Goal: Transaction & Acquisition: Purchase product/service

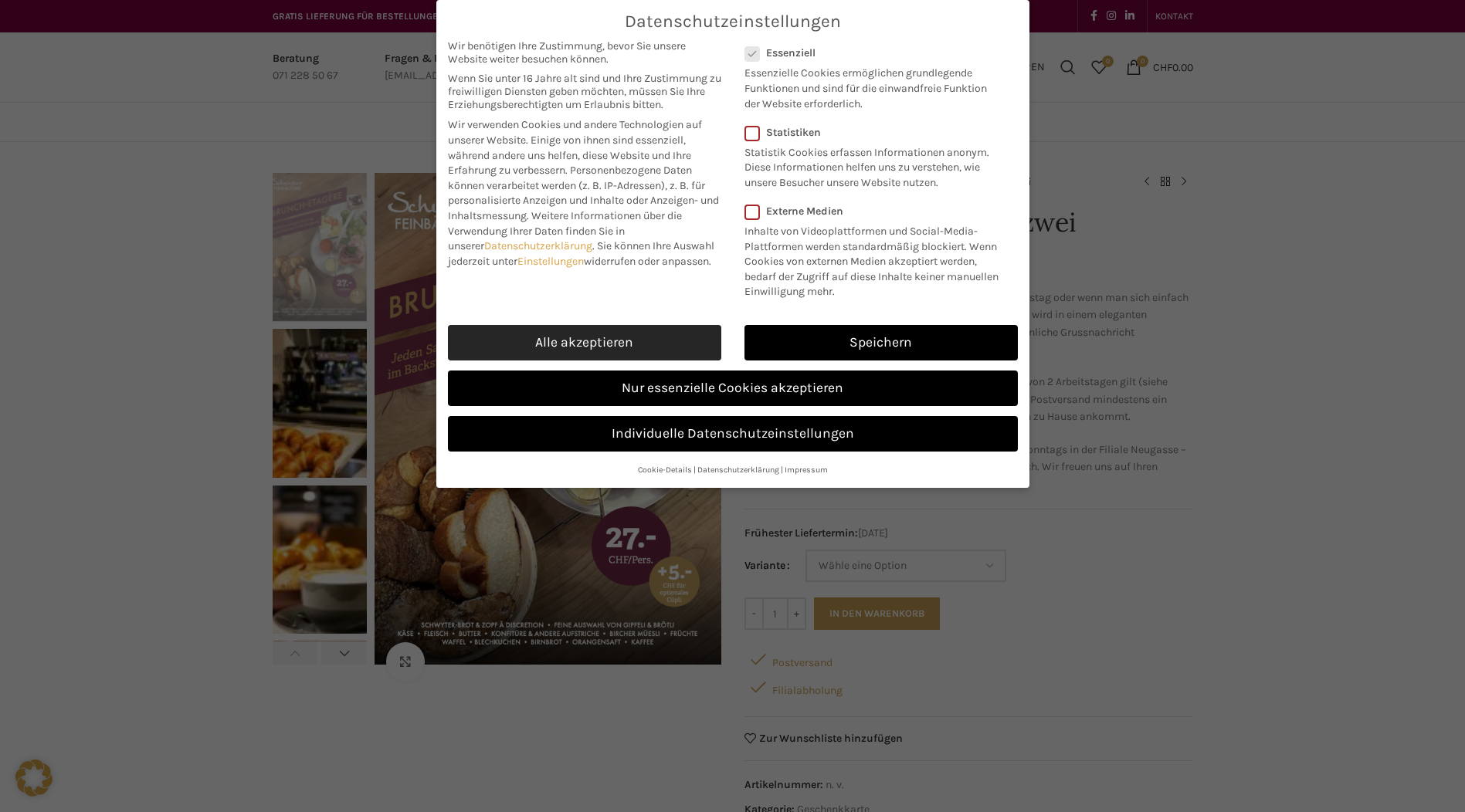
click at [572, 346] on link "Alle akzeptieren" at bounding box center [585, 343] width 273 height 36
checkbox input "true"
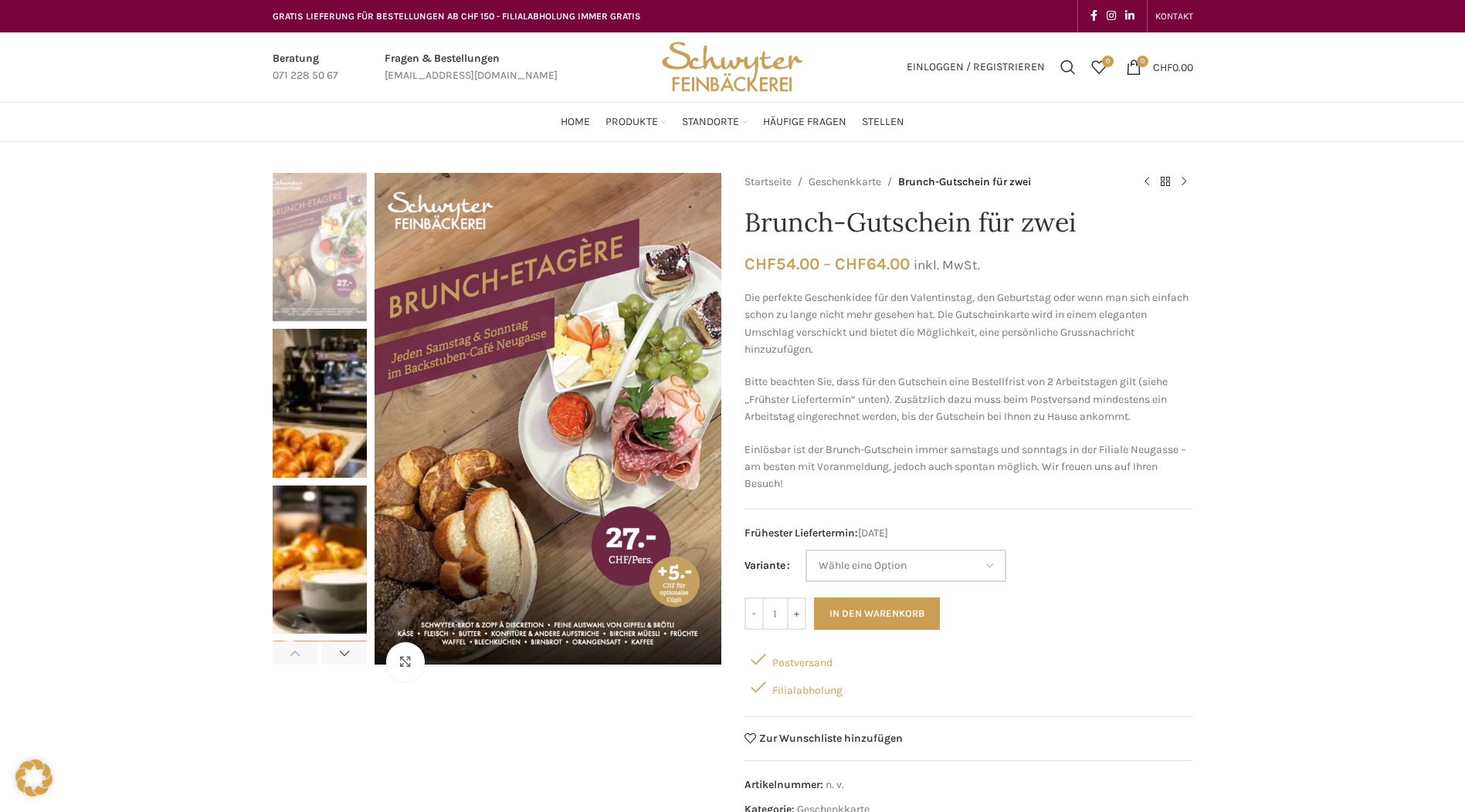
click at [982, 567] on select "Wähle eine Option Etagèren-Brunch für zwei ohne Cüpli Etagèren-Brunch für zwei …" at bounding box center [906, 565] width 201 height 32
select select "Etagèren-Brunch für zwei mit Cüpli"
click at [807, 550] on select "Wähle eine Option Etagèren-Brunch für zwei ohne Cüpli Etagèren-Brunch für zwei …" at bounding box center [906, 565] width 201 height 32
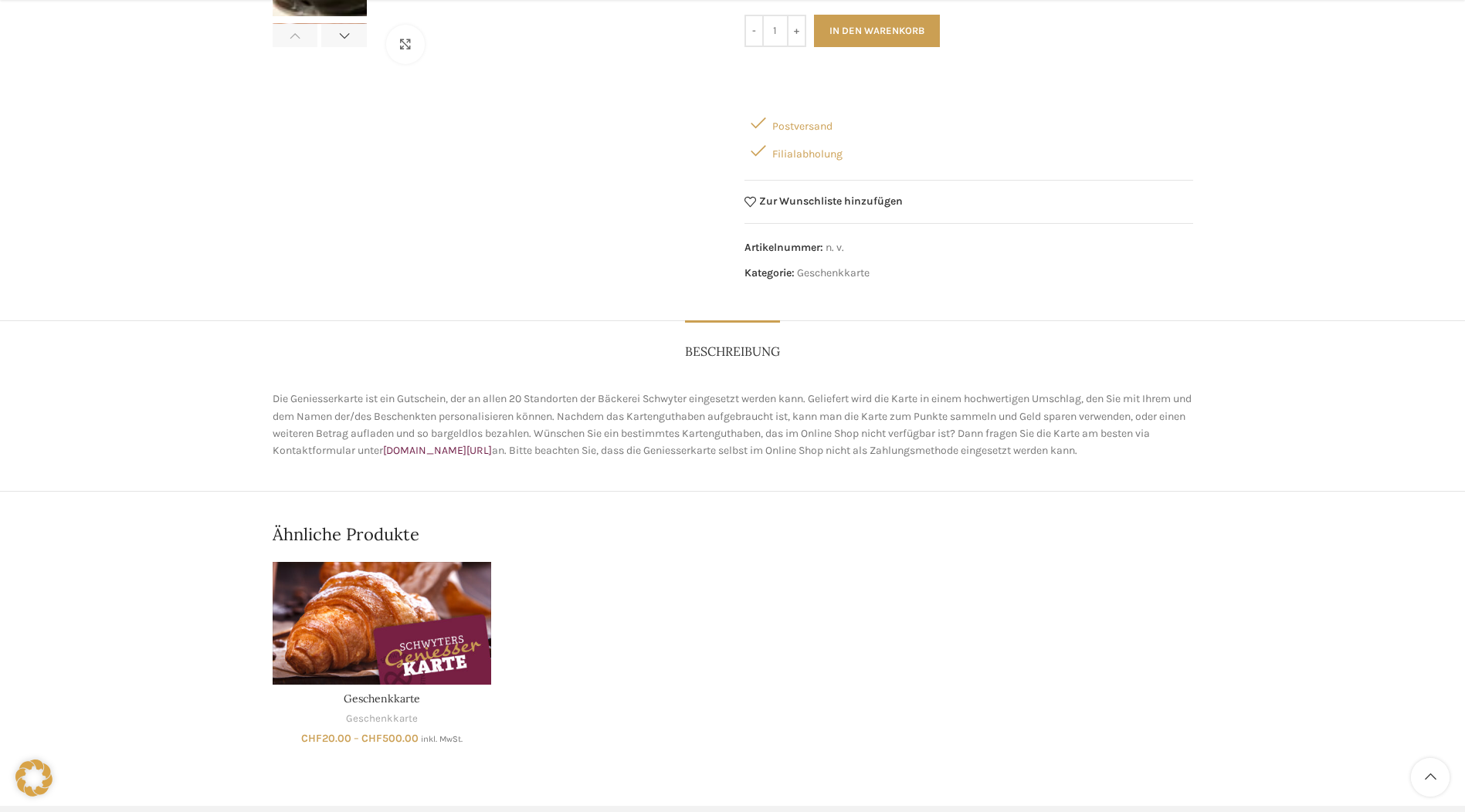
scroll to position [695, 0]
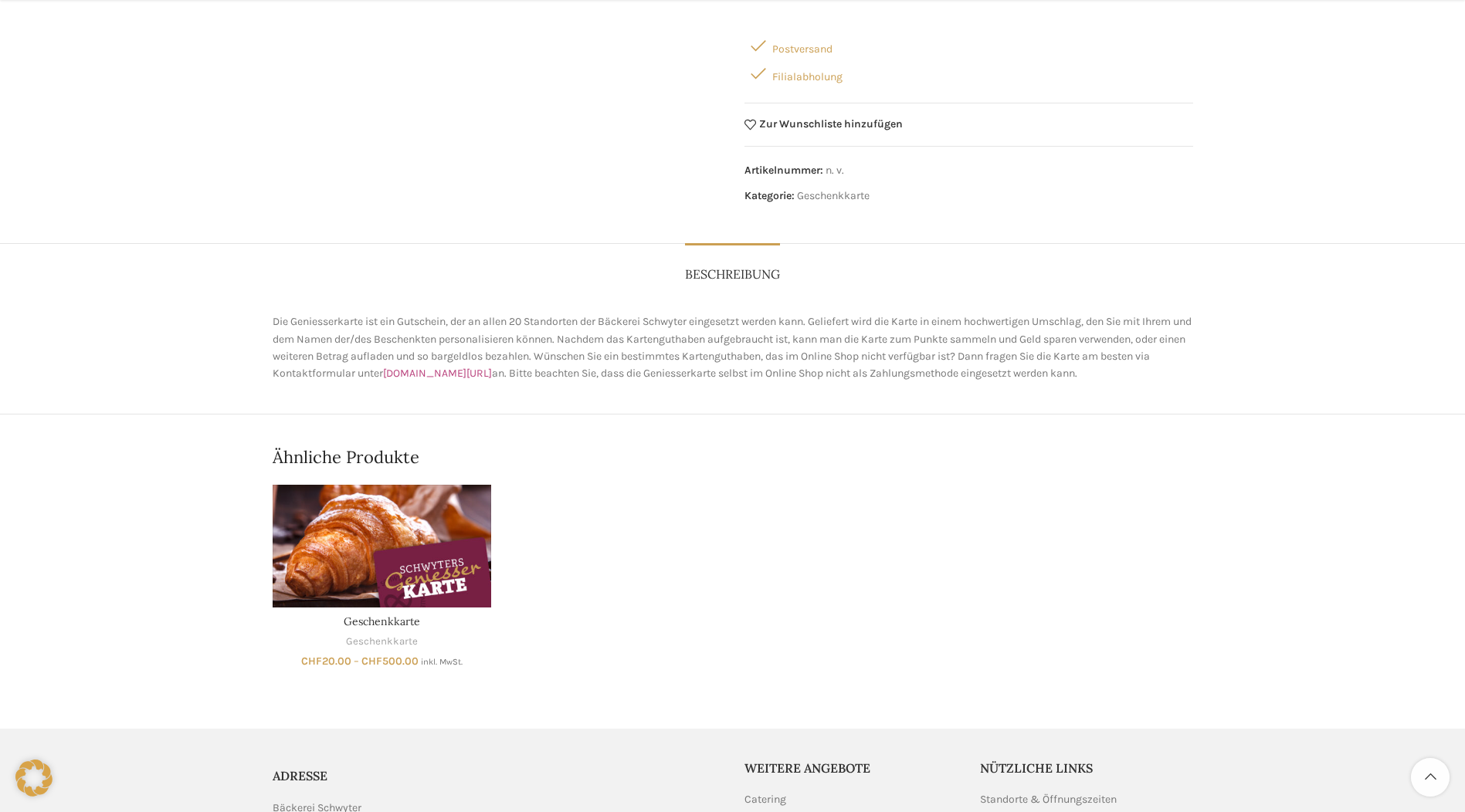
click at [492, 374] on link "schwyter.com/geniesserkarte" at bounding box center [437, 373] width 109 height 13
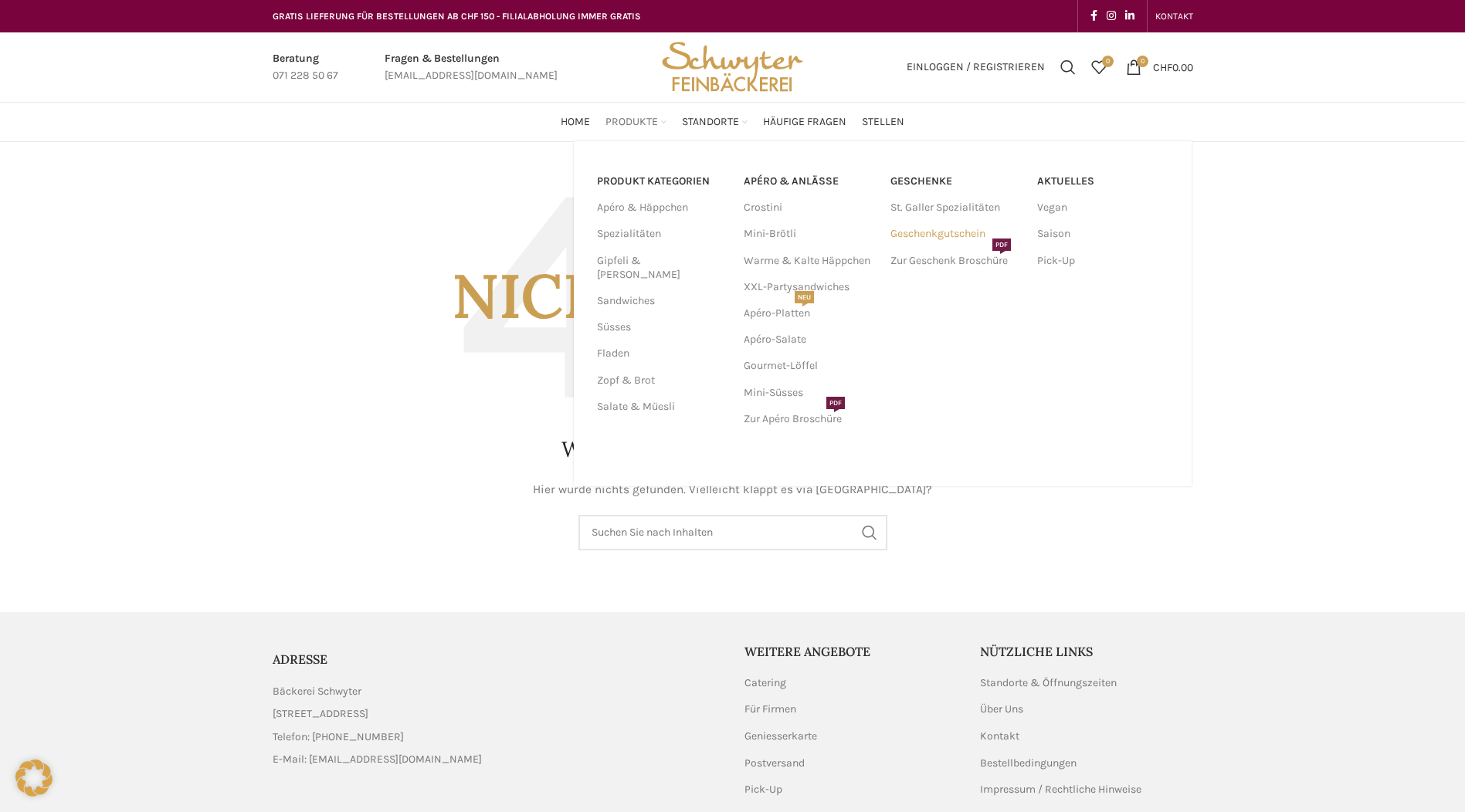
click at [969, 237] on link "Geschenkgutschein" at bounding box center [956, 234] width 131 height 27
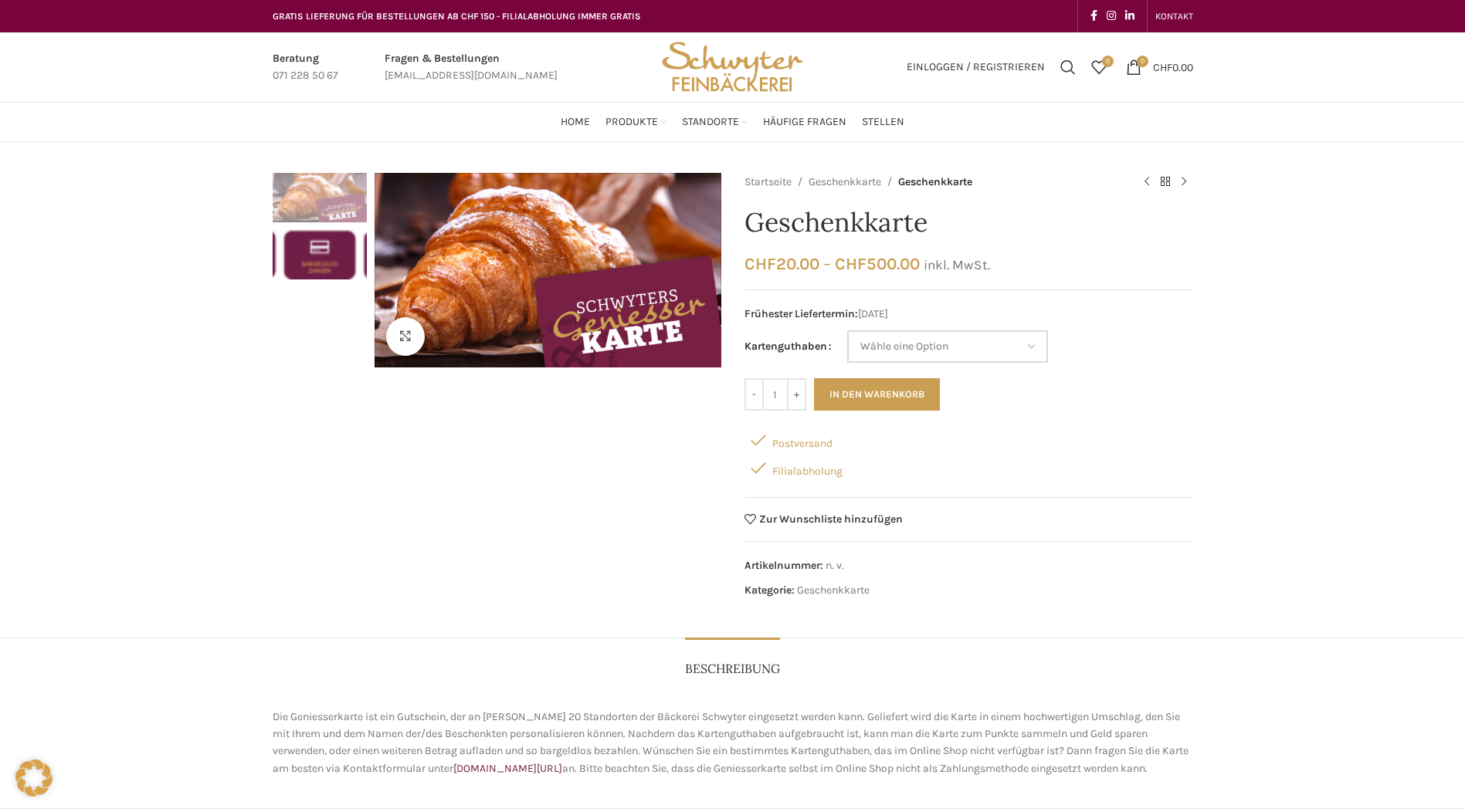
click at [921, 351] on select "Wähle eine Option CHF 20.- CHF 50.- CHF 100.- CHF 200.- CHF 500.-" at bounding box center [947, 346] width 201 height 32
click at [847, 331] on select "Wähle eine Option CHF 20.- CHF 50.- CHF 100.- CHF 200.- CHF 500.-" at bounding box center [947, 346] width 201 height 32
select select "CHF 100.-"
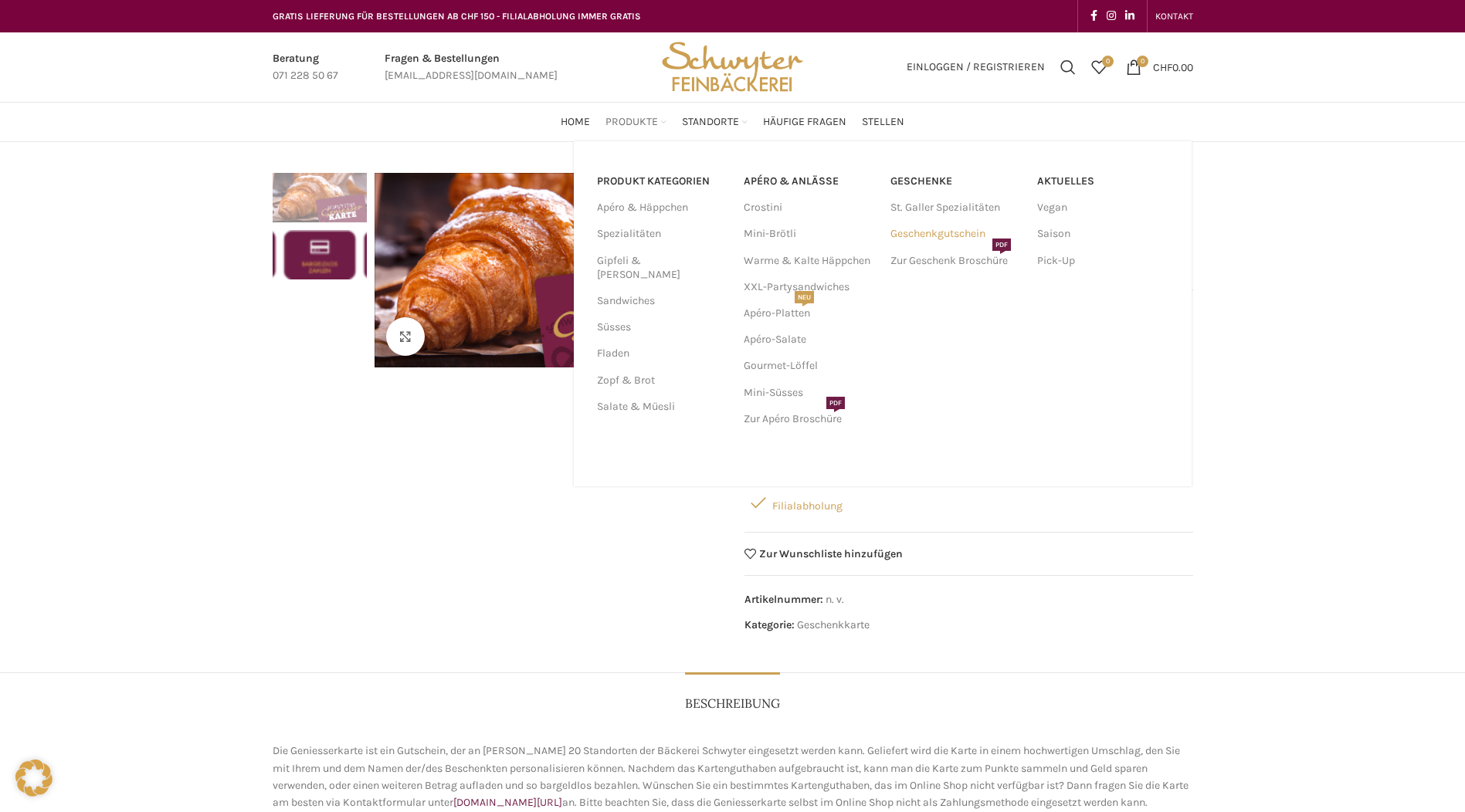
click at [986, 236] on link "Geschenkgutschein" at bounding box center [956, 234] width 131 height 27
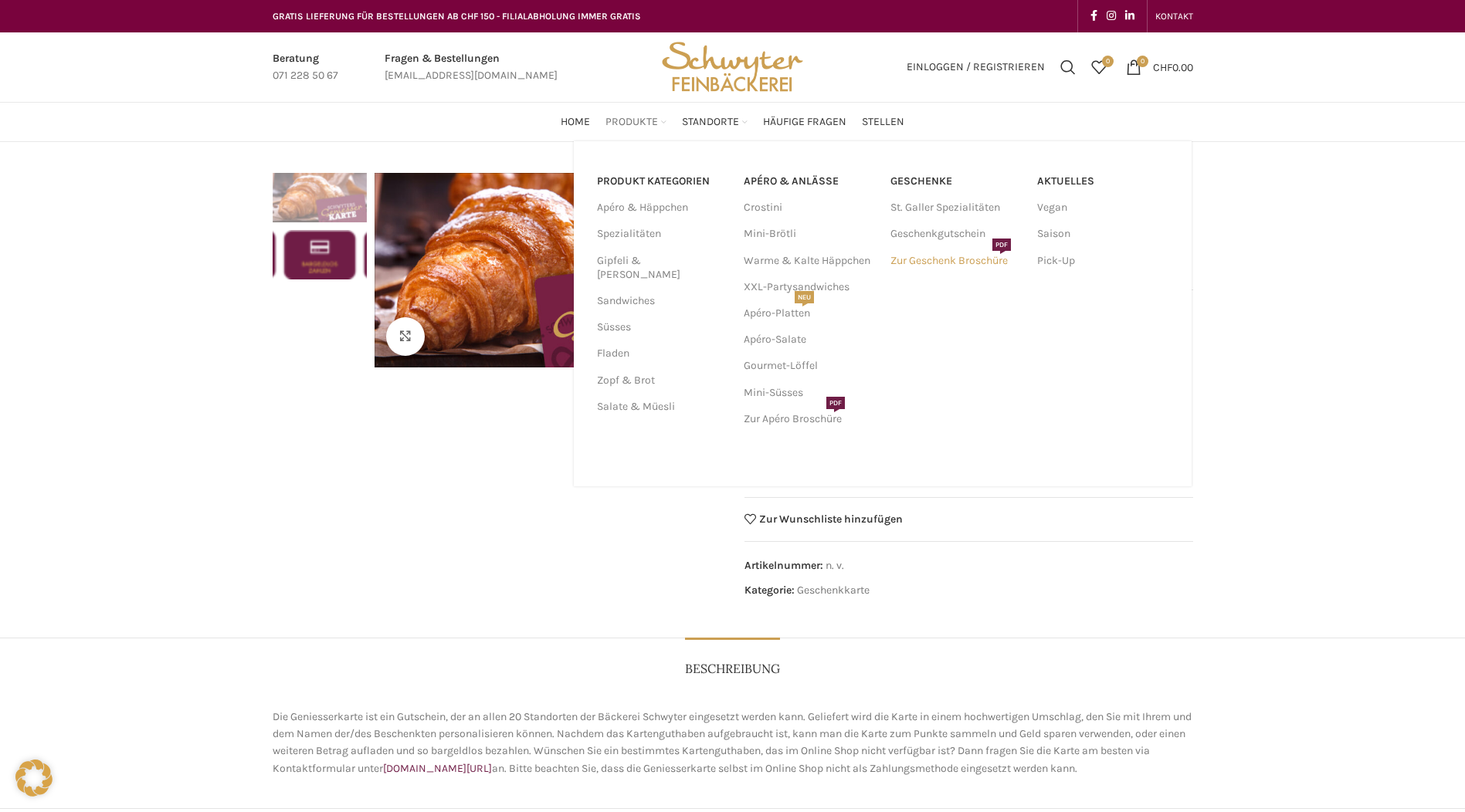
click at [968, 264] on link "Zur Geschenk Broschüre PDF" at bounding box center [956, 260] width 131 height 27
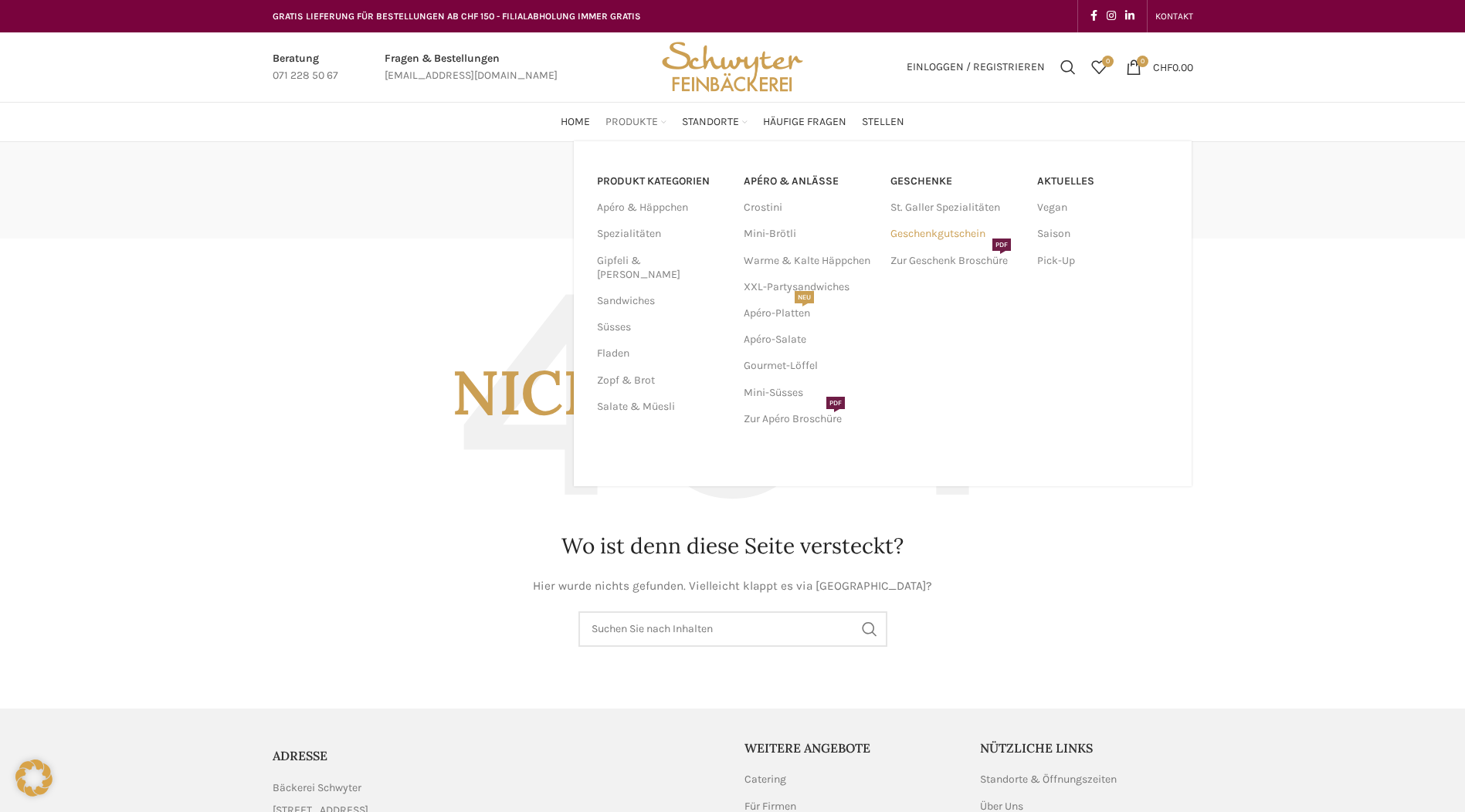
click at [942, 232] on link "Geschenkgutschein" at bounding box center [956, 234] width 131 height 27
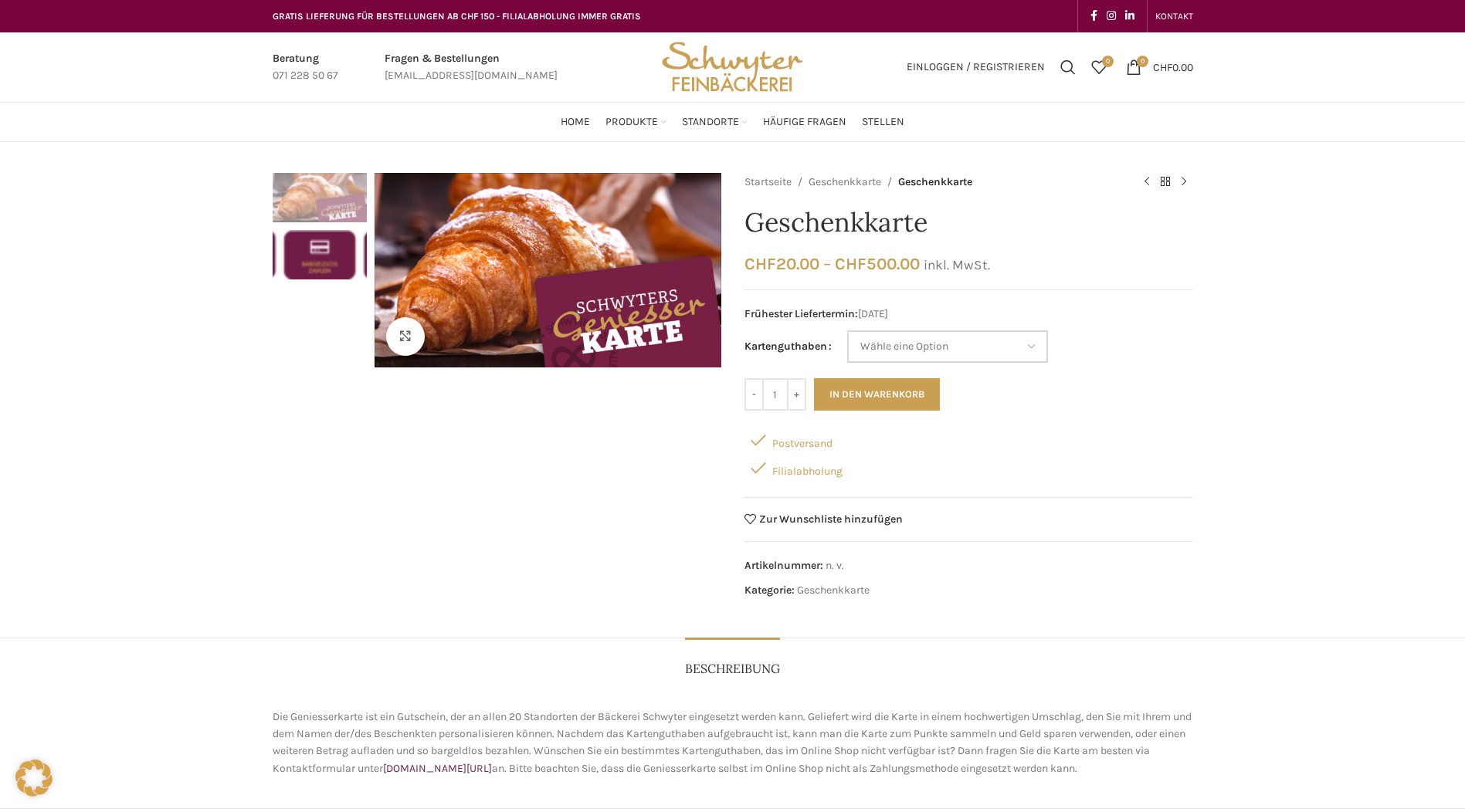
click at [876, 358] on select "[PERSON_NAME] eine Option CHF 20.- CHF 50.- CHF 100.- CHF 200.- CHF 500.-" at bounding box center [947, 346] width 201 height 32
click at [847, 331] on select "Wähle eine Option CHF 20.- CHF 50.- CHF 100.- CHF 200.- CHF 500.-" at bounding box center [947, 346] width 201 height 32
select select "CHF 200.-"
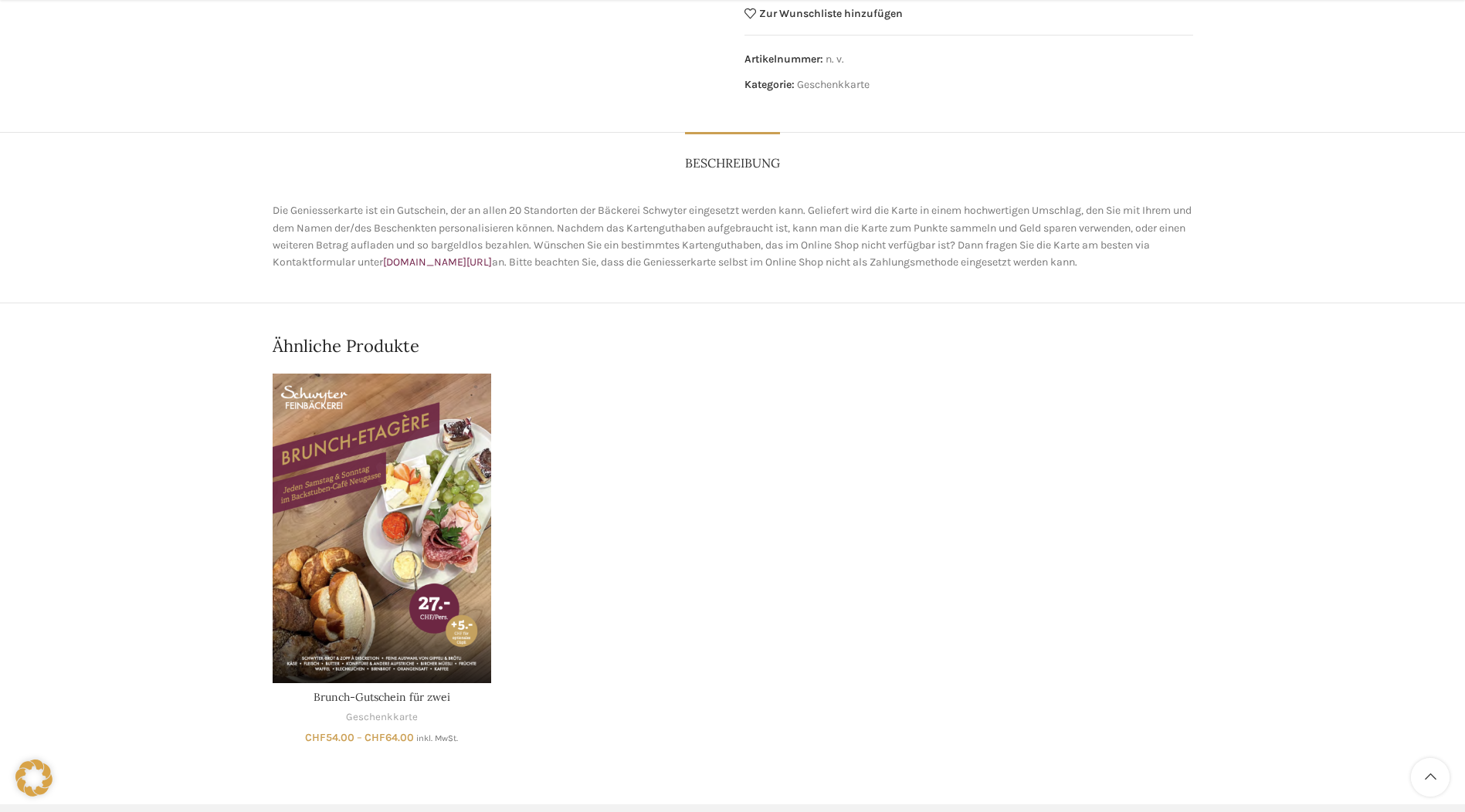
scroll to position [842, 0]
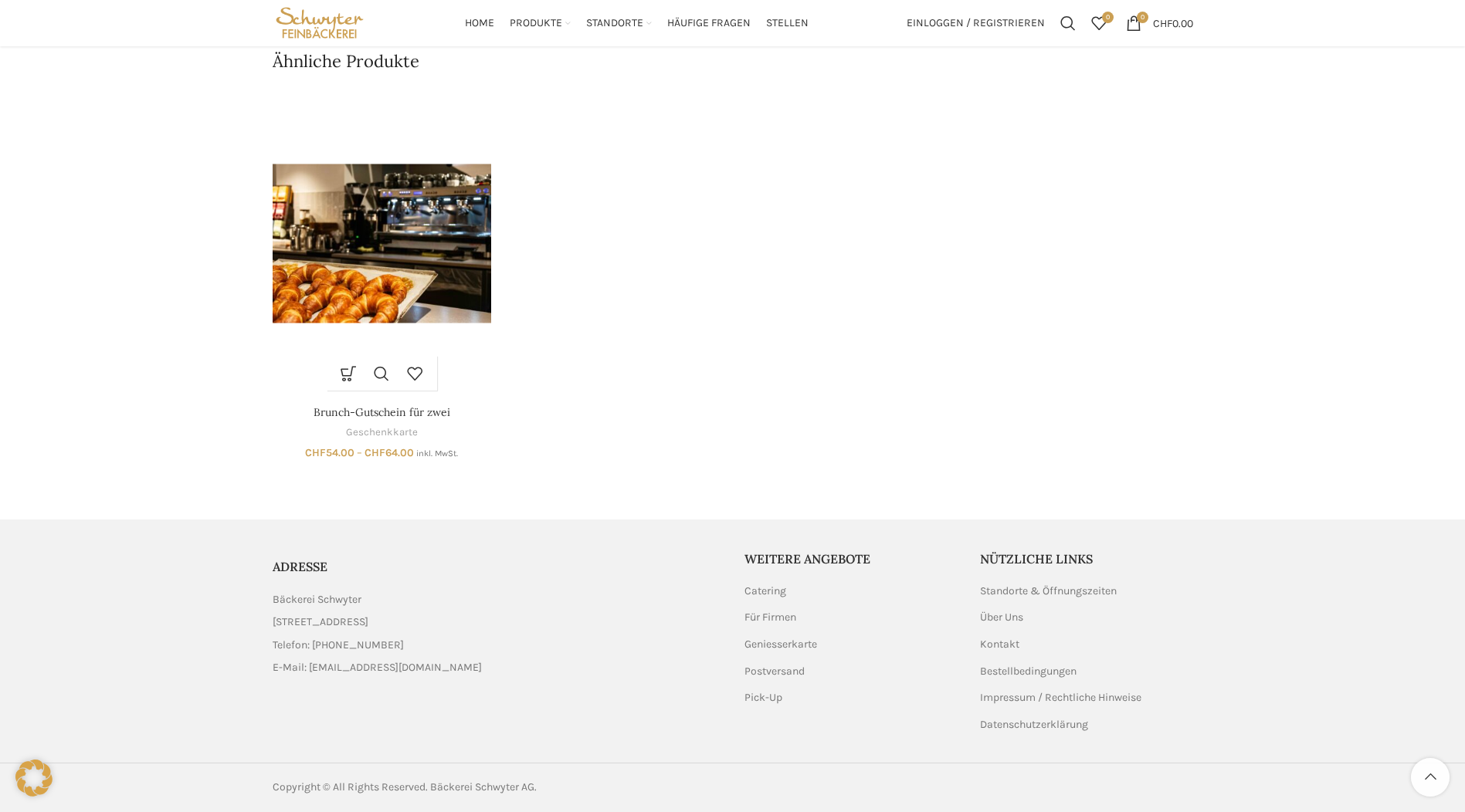
click at [386, 312] on img "Brunch-Gutschein für zwei" at bounding box center [381, 244] width 218 height 310
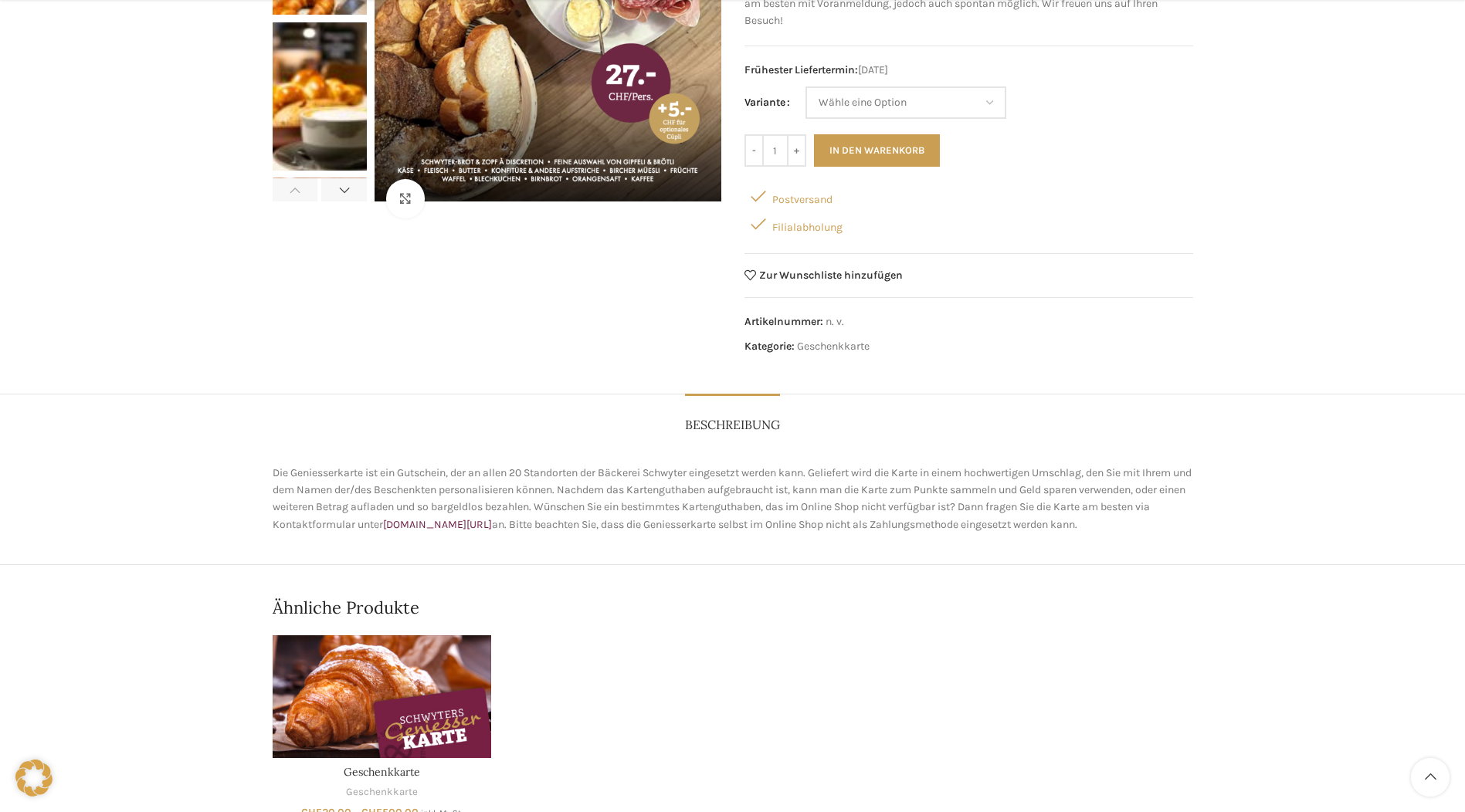
scroll to position [840, 0]
